Goal: Check status: Check status

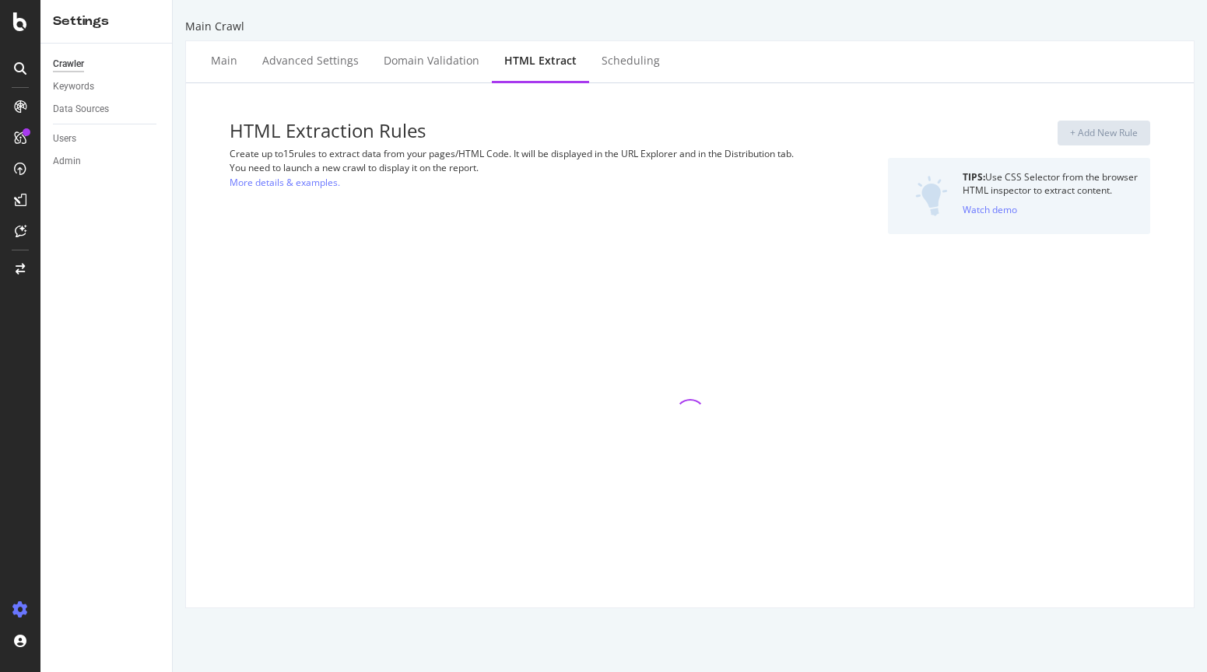
select select "exist"
select select "list"
select select "count"
select select "list"
select select "i"
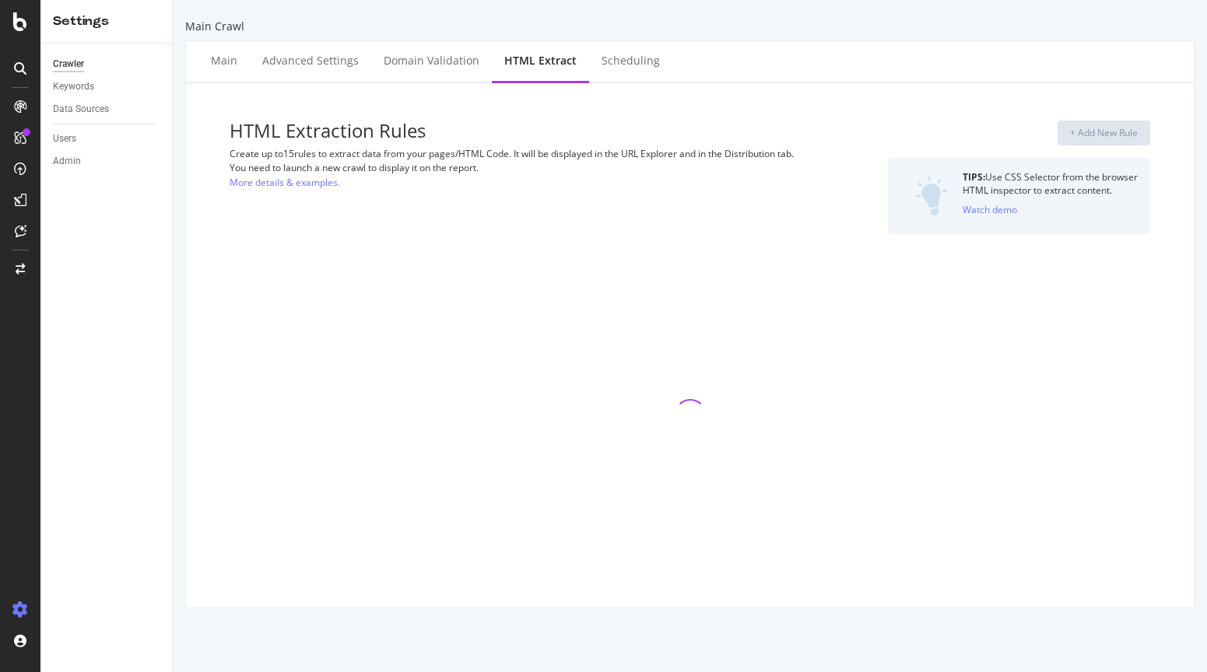
select select "list"
select select "exist"
select select "count"
select select "exist"
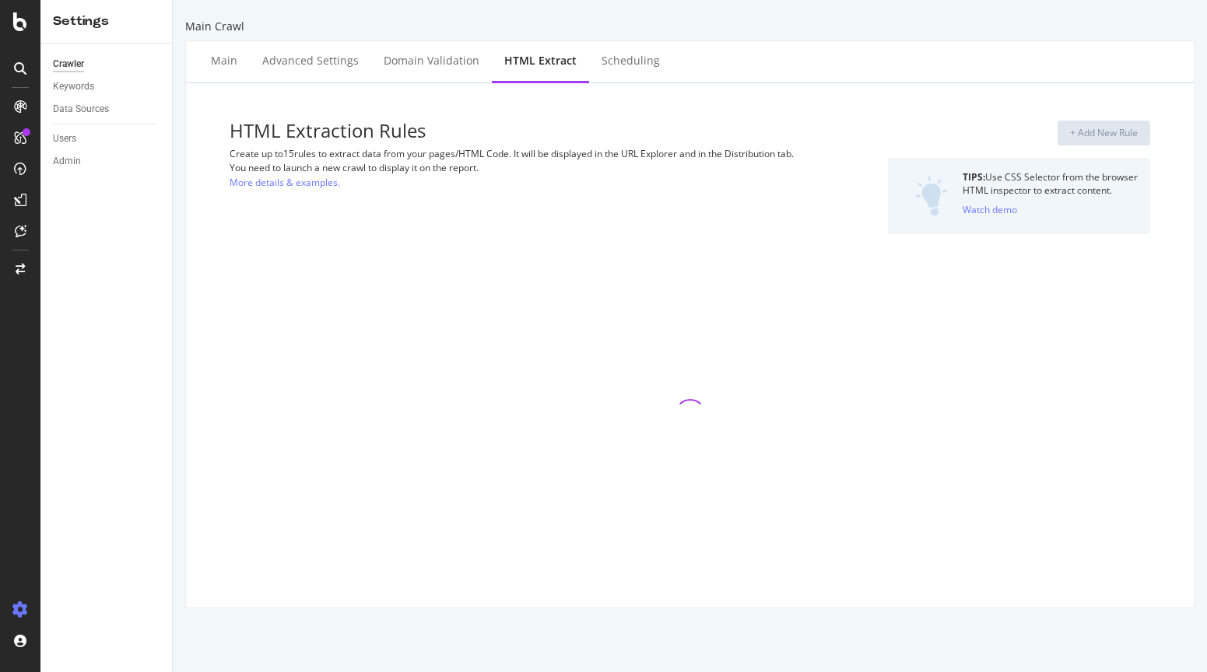
select select "i"
select select "exist"
select select "list"
